Goal: Information Seeking & Learning: Learn about a topic

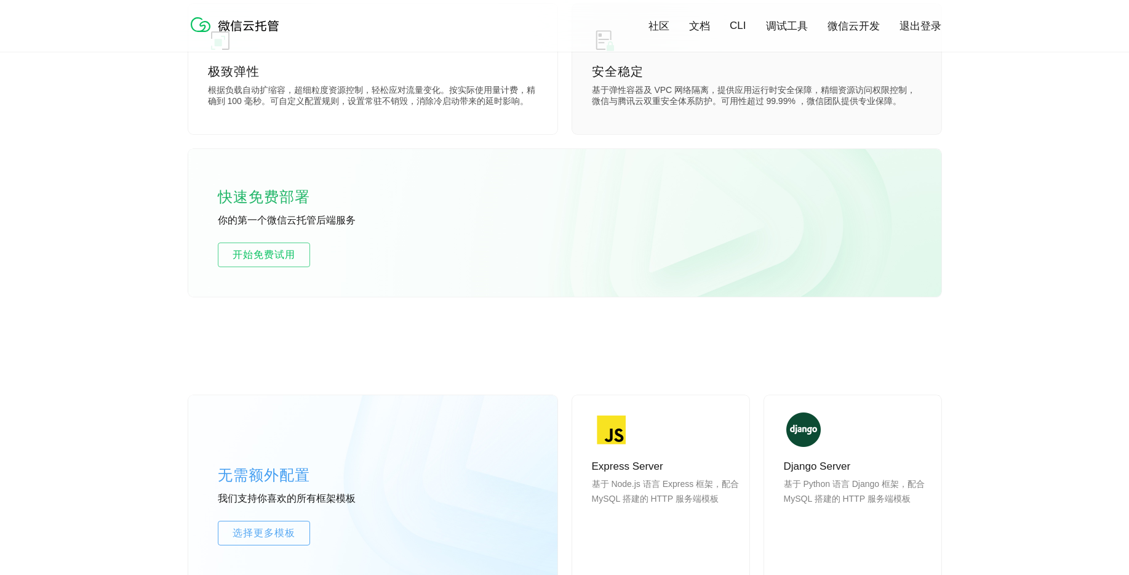
scroll to position [716, 0]
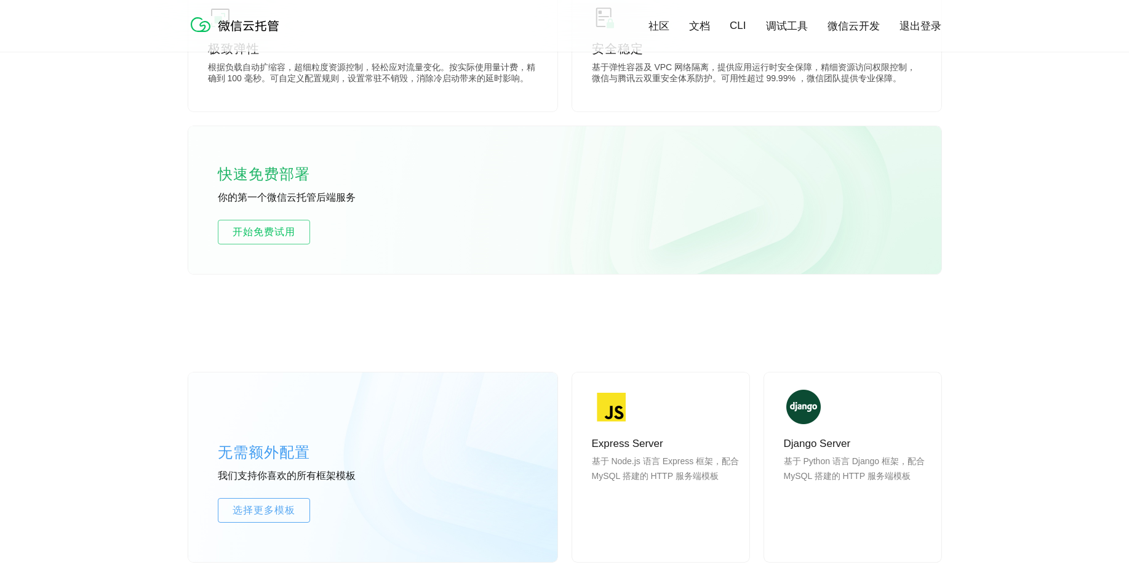
click at [740, 23] on link "CLI" at bounding box center [738, 26] width 16 height 12
click at [698, 28] on link "文档" at bounding box center [699, 26] width 21 height 14
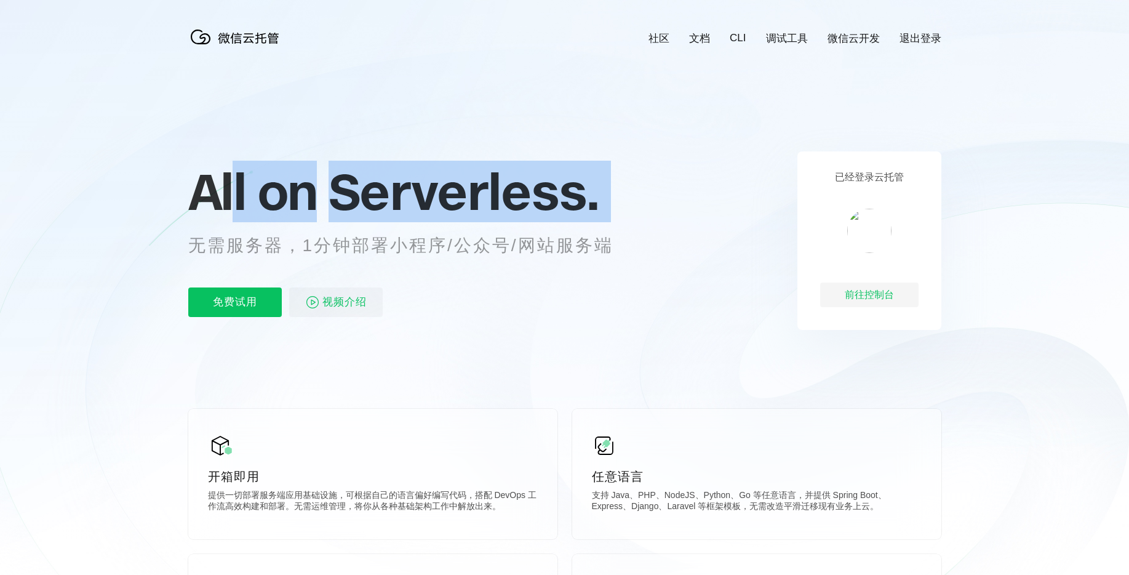
drag, startPoint x: 316, startPoint y: 205, endPoint x: 541, endPoint y: 231, distance: 226.2
click at [536, 236] on div "All on Serverless. 无需服务器，1分钟部署小程序/公众号/网站服务端 免费试用 视频介绍" at bounding box center [415, 240] width 455 height 179
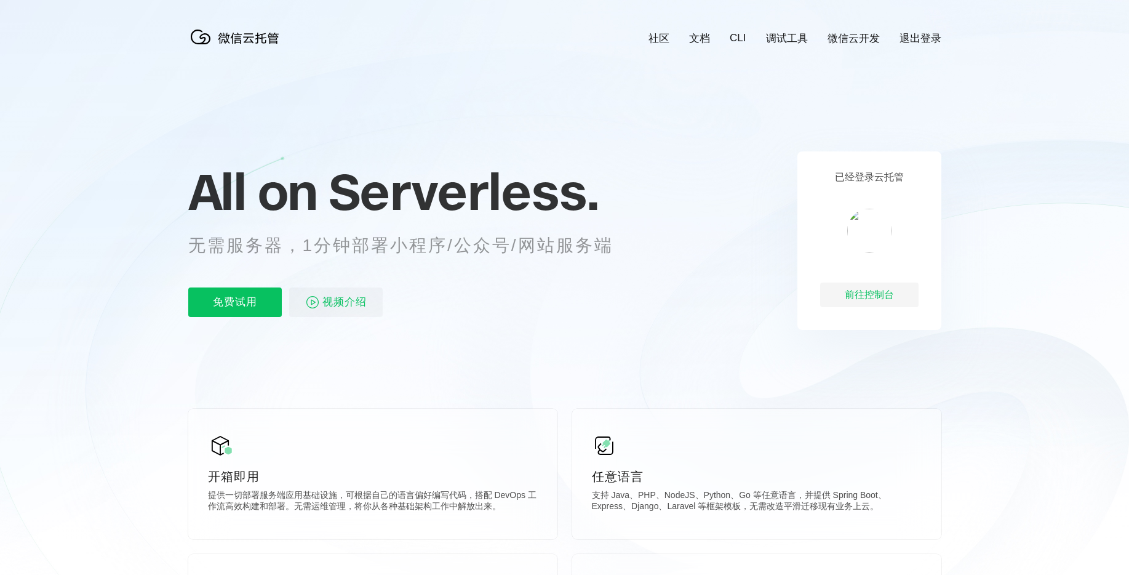
click at [568, 153] on div "All on Serverless. 无需服务器，1分钟部署小程序/公众号/网站服务端 免费试用 视频介绍" at bounding box center [415, 240] width 455 height 179
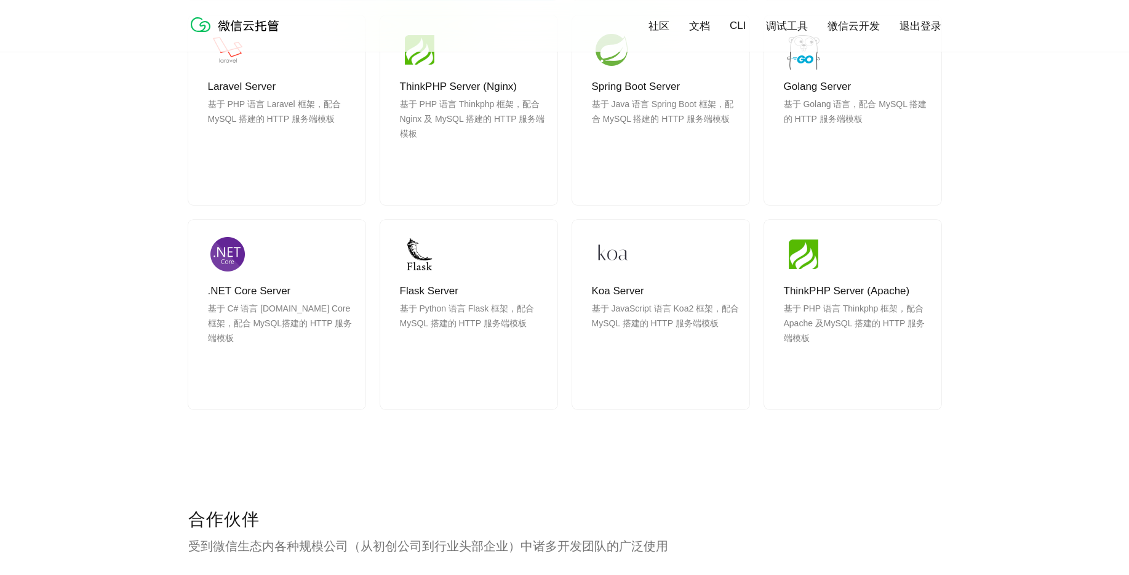
scroll to position [1741, 0]
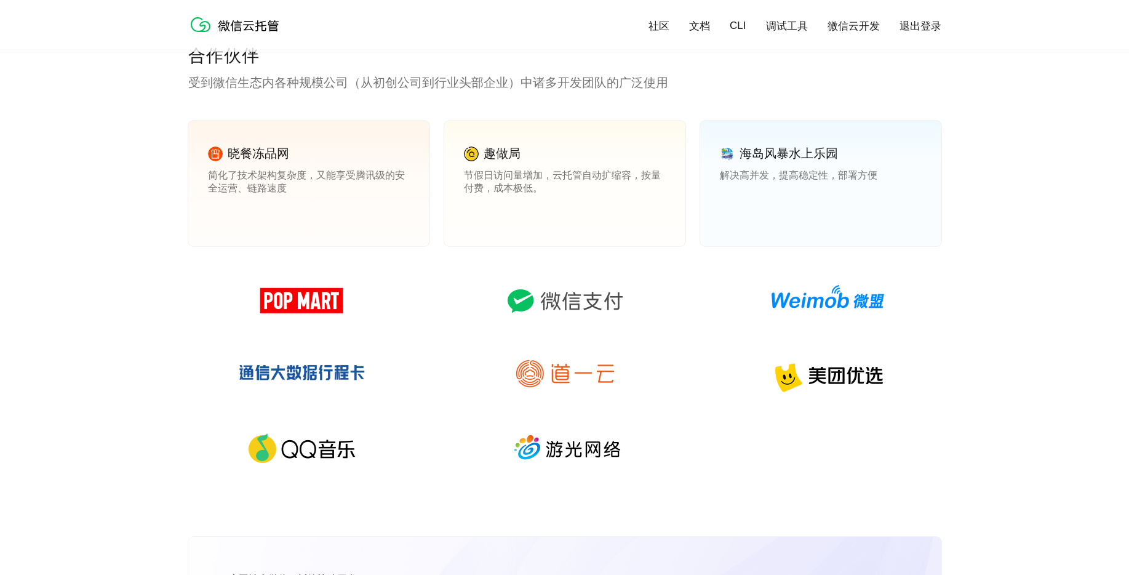
click at [982, 215] on div "合作伙伴 受到微信生态内各种规模公司（从初创公司到行业头部企业）中诸多开发团队的广泛使用 晓餐冻品网 简化了技术架构复杂度，又能享受腾讯级的安全运营、链路速度…" at bounding box center [564, 290] width 1129 height 492
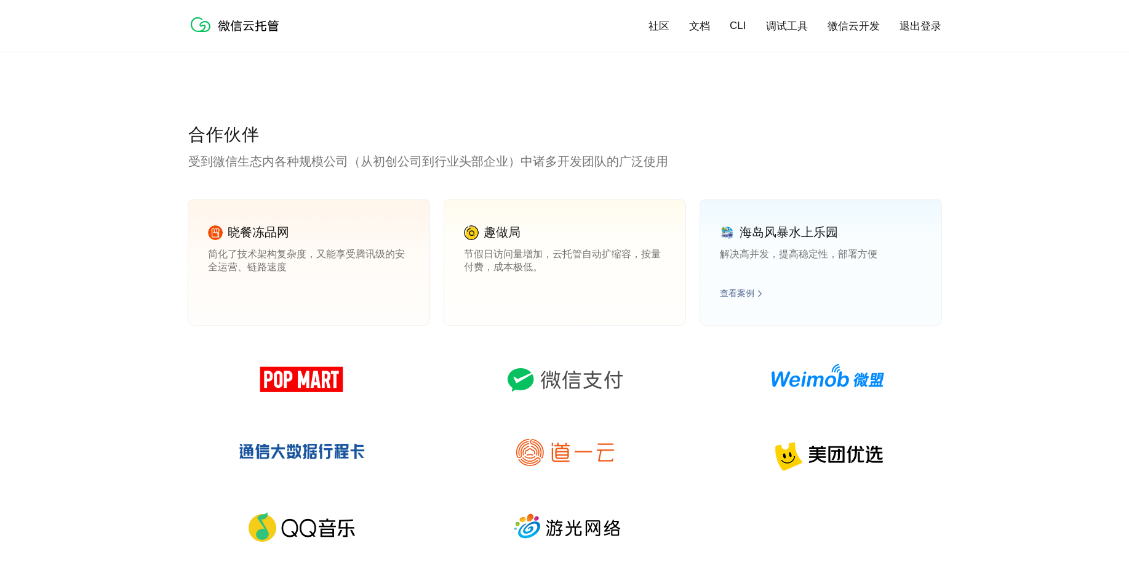
scroll to position [1638, 0]
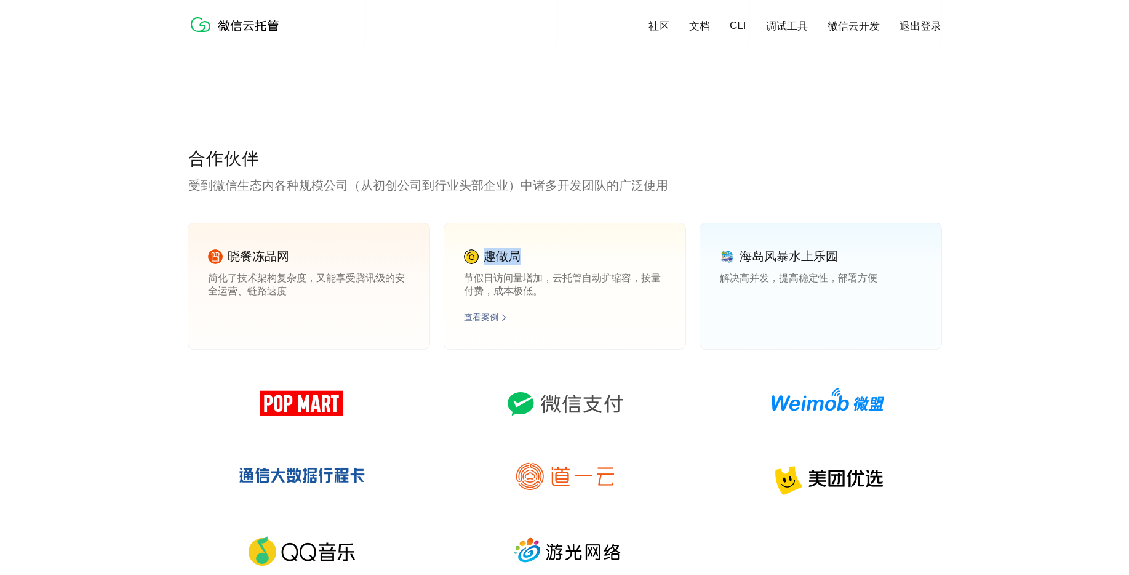
drag, startPoint x: 522, startPoint y: 260, endPoint x: 488, endPoint y: 257, distance: 33.9
click at [488, 257] on div "趣做局" at bounding box center [565, 256] width 202 height 17
click at [555, 312] on div "趣做局 节假日访问量增加，云托管自动扩缩容，按量付费，成本极低。 查看案例" at bounding box center [564, 286] width 241 height 126
click at [487, 318] on link "查看案例" at bounding box center [481, 317] width 34 height 11
